Goal: Information Seeking & Learning: Learn about a topic

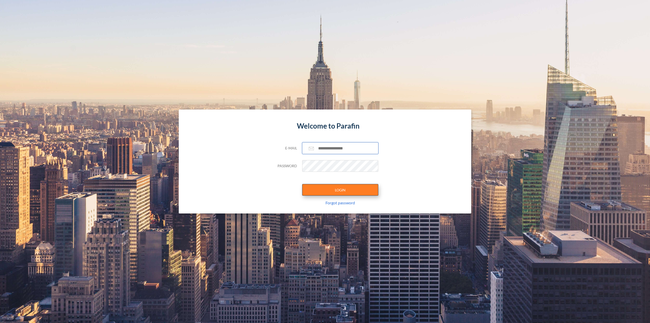
type input "**********"
click at [334, 185] on button "LOGIN" at bounding box center [340, 190] width 76 height 12
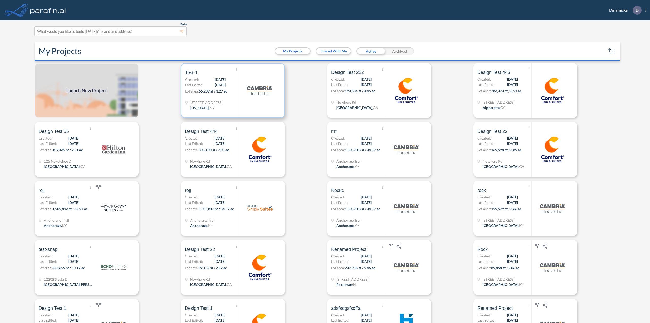
click at [244, 102] on div at bounding box center [260, 91] width 42 height 54
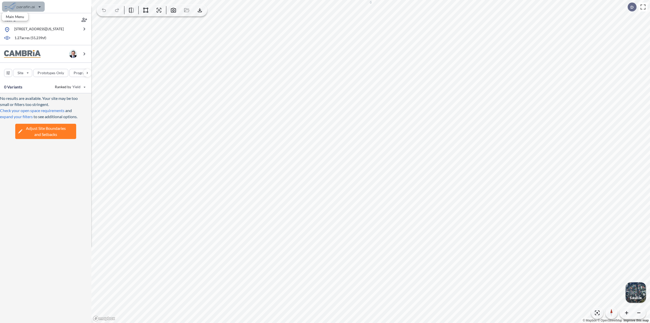
click at [21, 4] on div "button" at bounding box center [23, 7] width 43 height 10
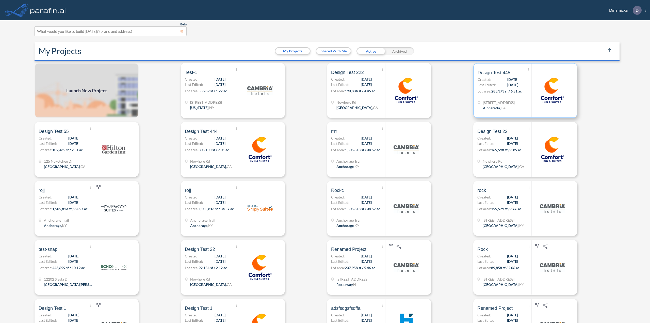
click at [513, 101] on div "14795 Wood Rd Alpharetta , GA" at bounding box center [505, 106] width 54 height 12
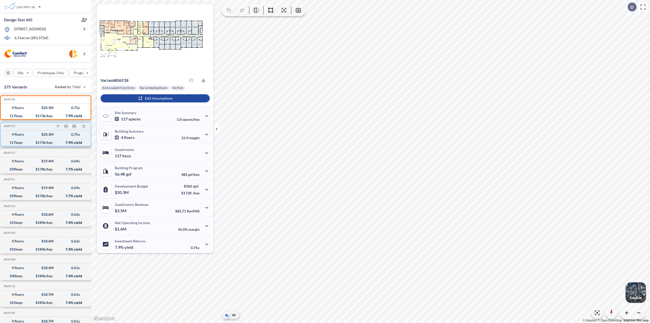
click at [56, 138] on div "117 keys $ 173 k/key 7.9 % yield" at bounding box center [46, 142] width 86 height 8
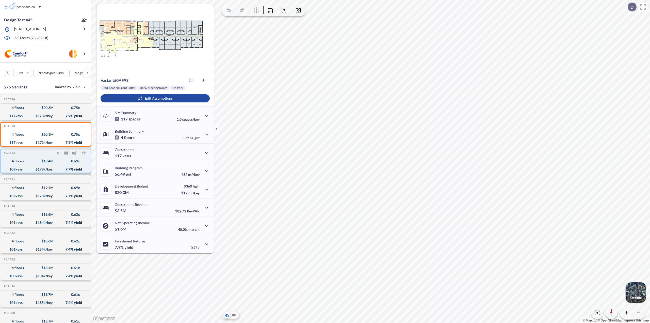
click at [56, 162] on div "4 floors $ 19.4 M 0.69 x" at bounding box center [46, 161] width 86 height 8
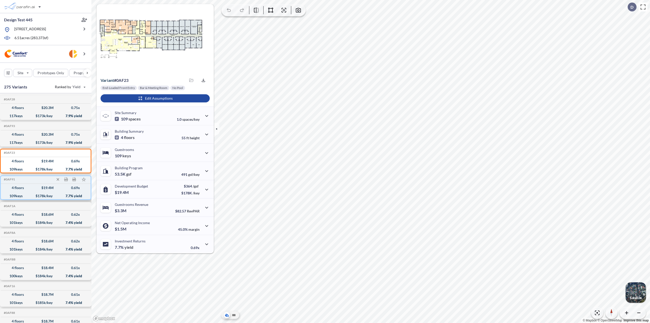
click at [55, 191] on div "4 floors $ 19.4 M 0.69 x" at bounding box center [46, 188] width 86 height 8
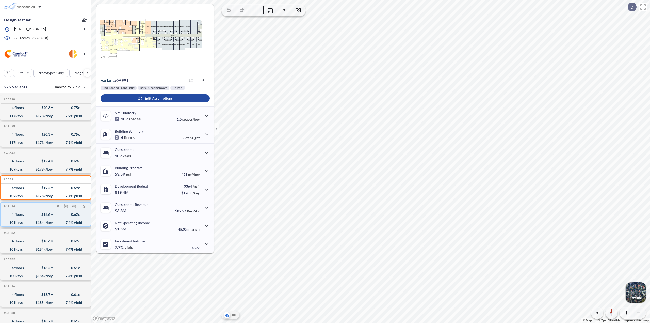
click at [66, 216] on div "4 floors $ 18.6 M 0.62 x" at bounding box center [46, 214] width 86 height 8
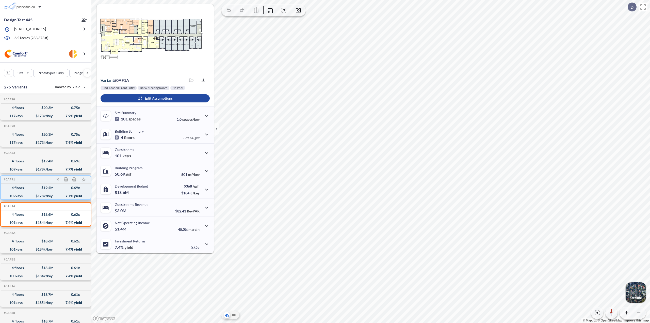
click at [62, 193] on div "109 keys $ 178 k/key 7.7 % yield" at bounding box center [46, 196] width 86 height 8
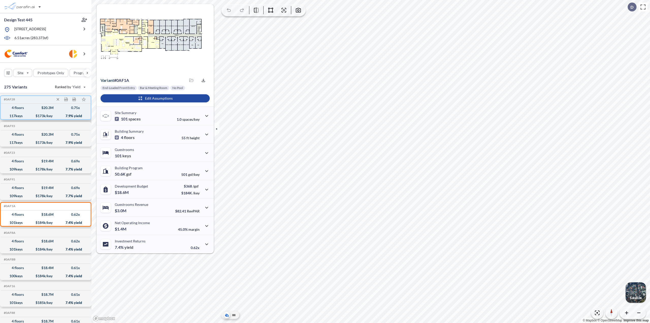
click at [50, 108] on div "$ 20.3 M" at bounding box center [47, 108] width 12 height 0
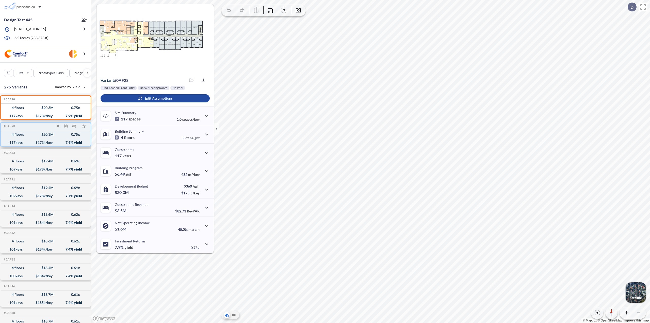
click at [57, 137] on div "4 floors $ 20.3 M 0.75 x" at bounding box center [46, 134] width 86 height 8
